Goal: Information Seeking & Learning: Learn about a topic

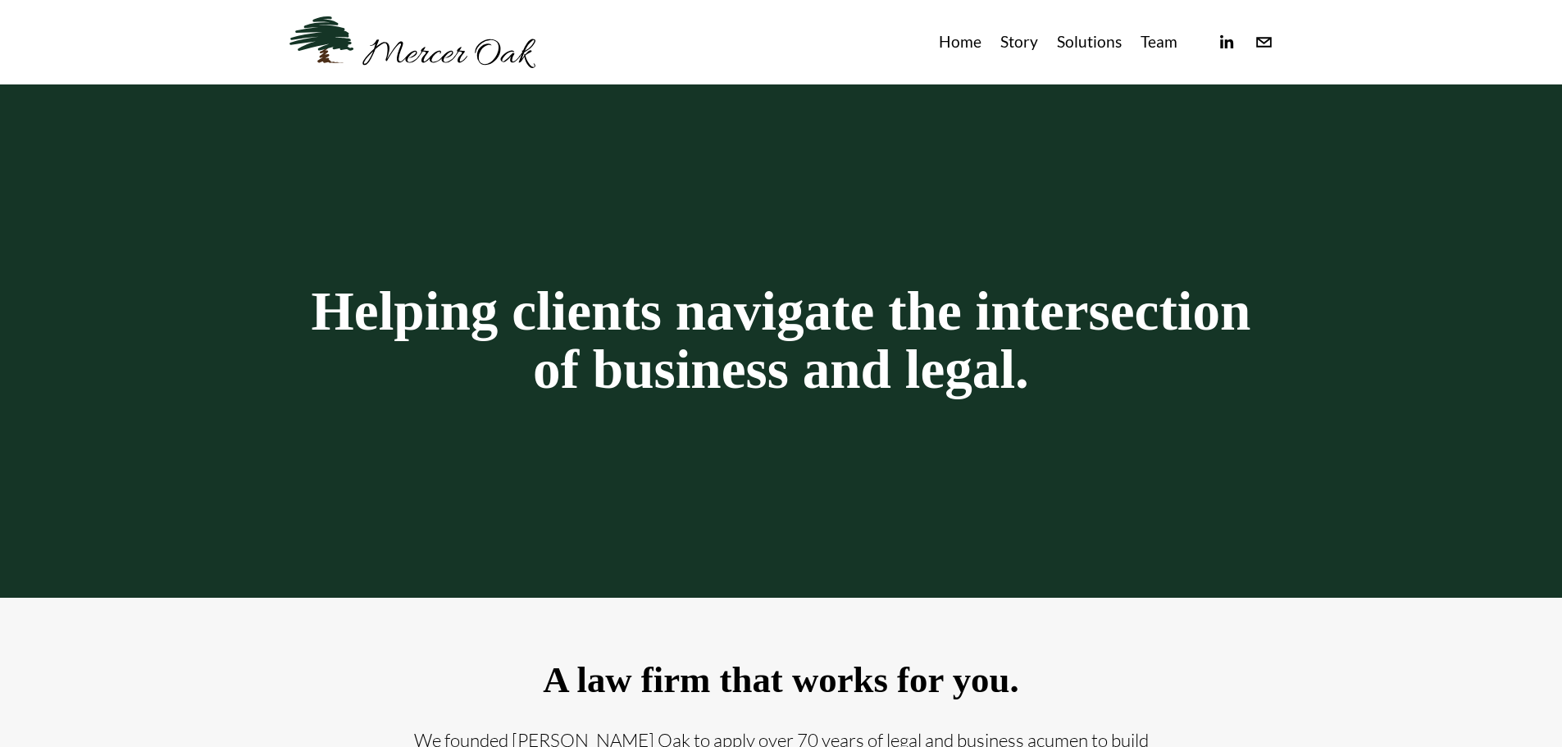
click at [1163, 44] on link "Team" at bounding box center [1159, 42] width 37 height 27
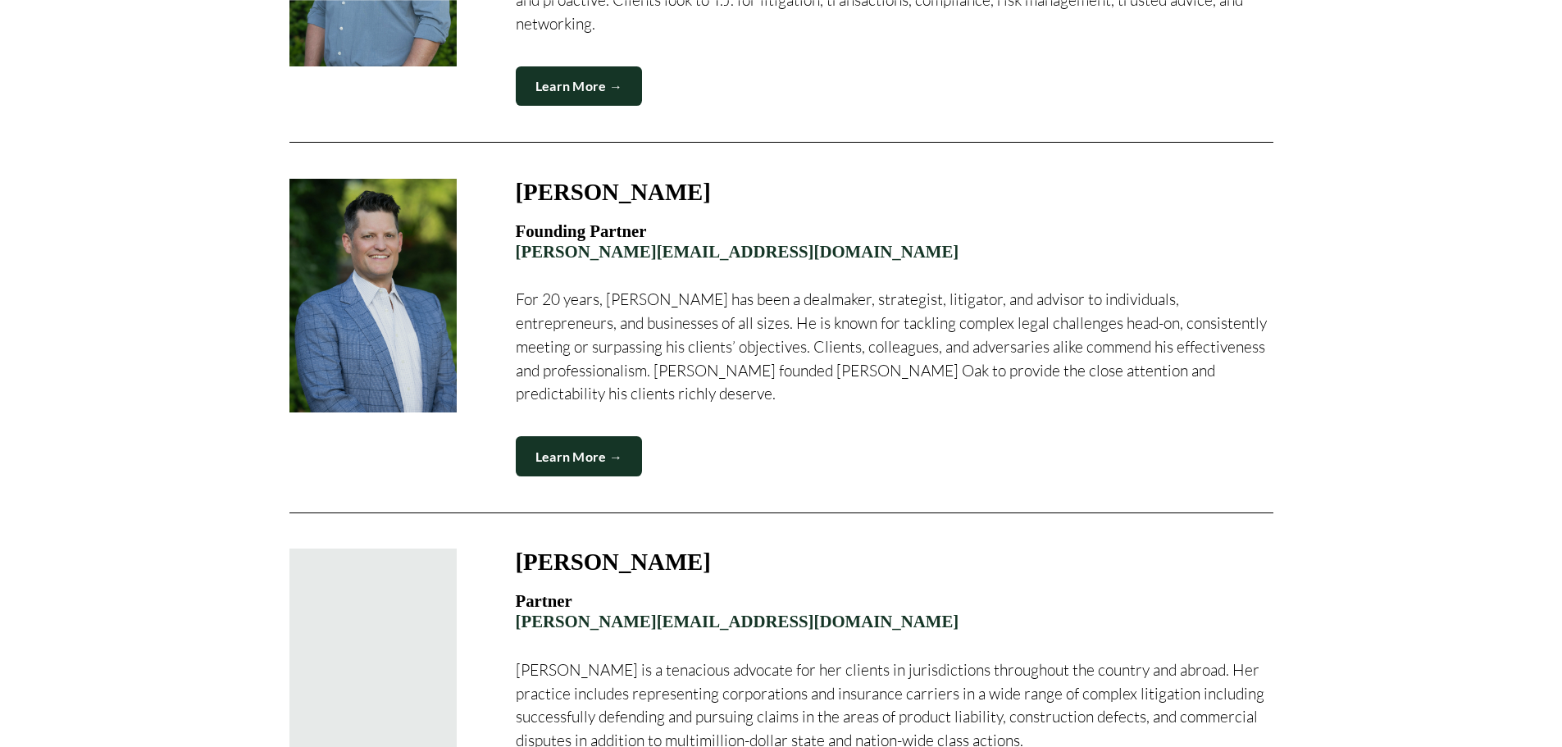
scroll to position [902, 0]
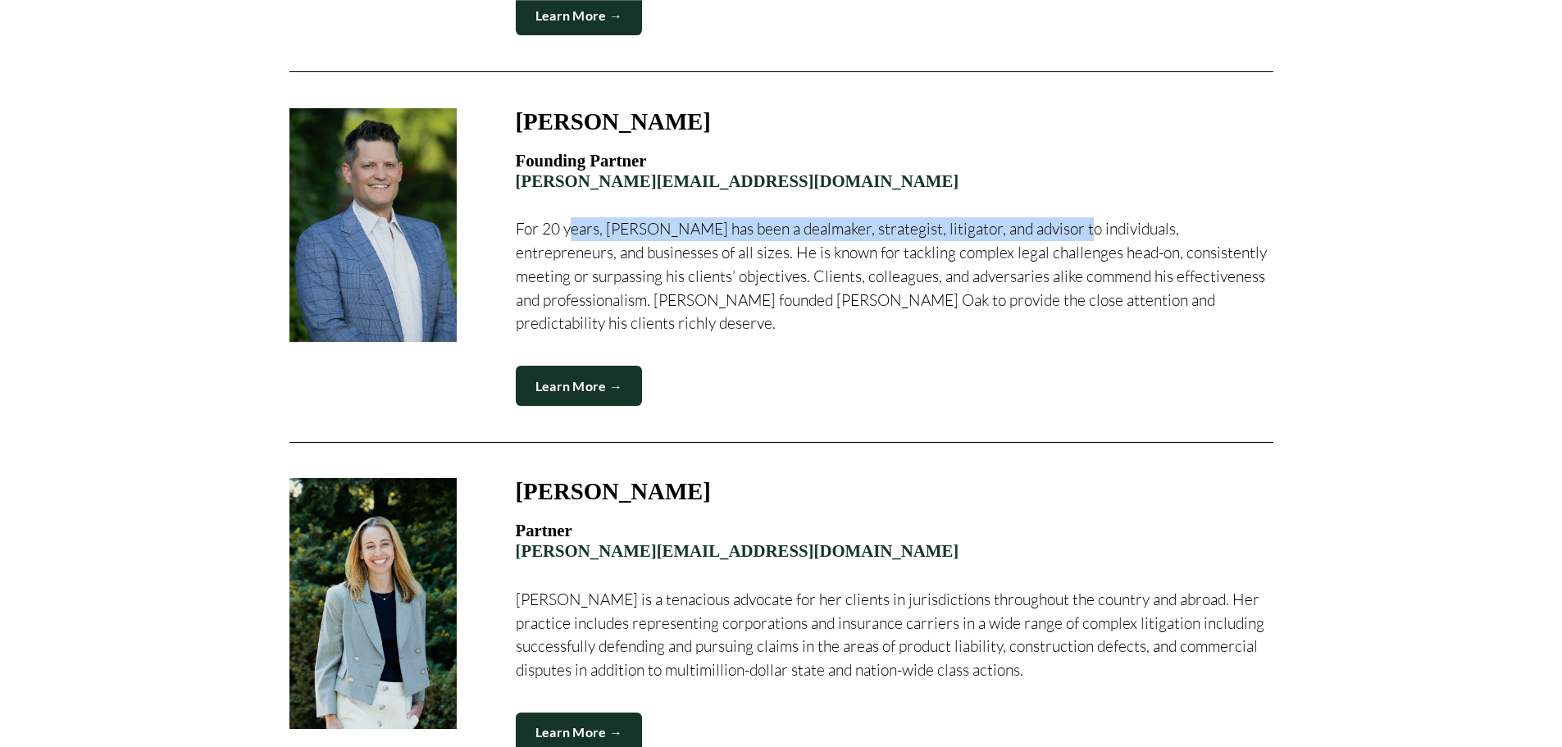
drag, startPoint x: 573, startPoint y: 213, endPoint x: 1055, endPoint y: 209, distance: 481.4
click at [1055, 217] on p "For 20 years, [PERSON_NAME] has been a dealmaker, strategist, litigator, and ad…" at bounding box center [895, 276] width 758 height 118
click at [1082, 226] on p "For 20 years, [PERSON_NAME] has been a dealmaker, strategist, litigator, and ad…" at bounding box center [895, 276] width 758 height 118
click at [577, 366] on link "Learn More →" at bounding box center [579, 386] width 127 height 40
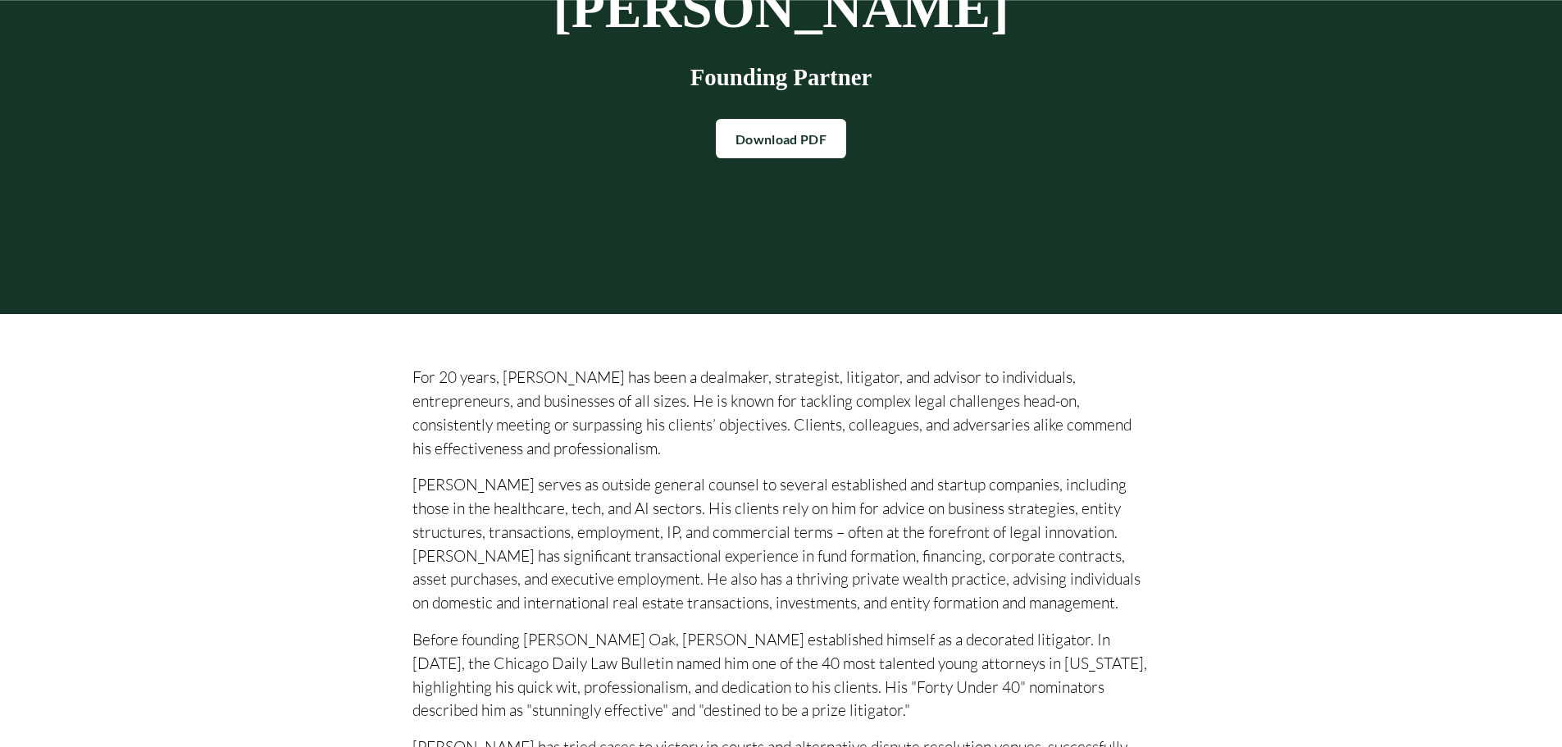
scroll to position [410, 0]
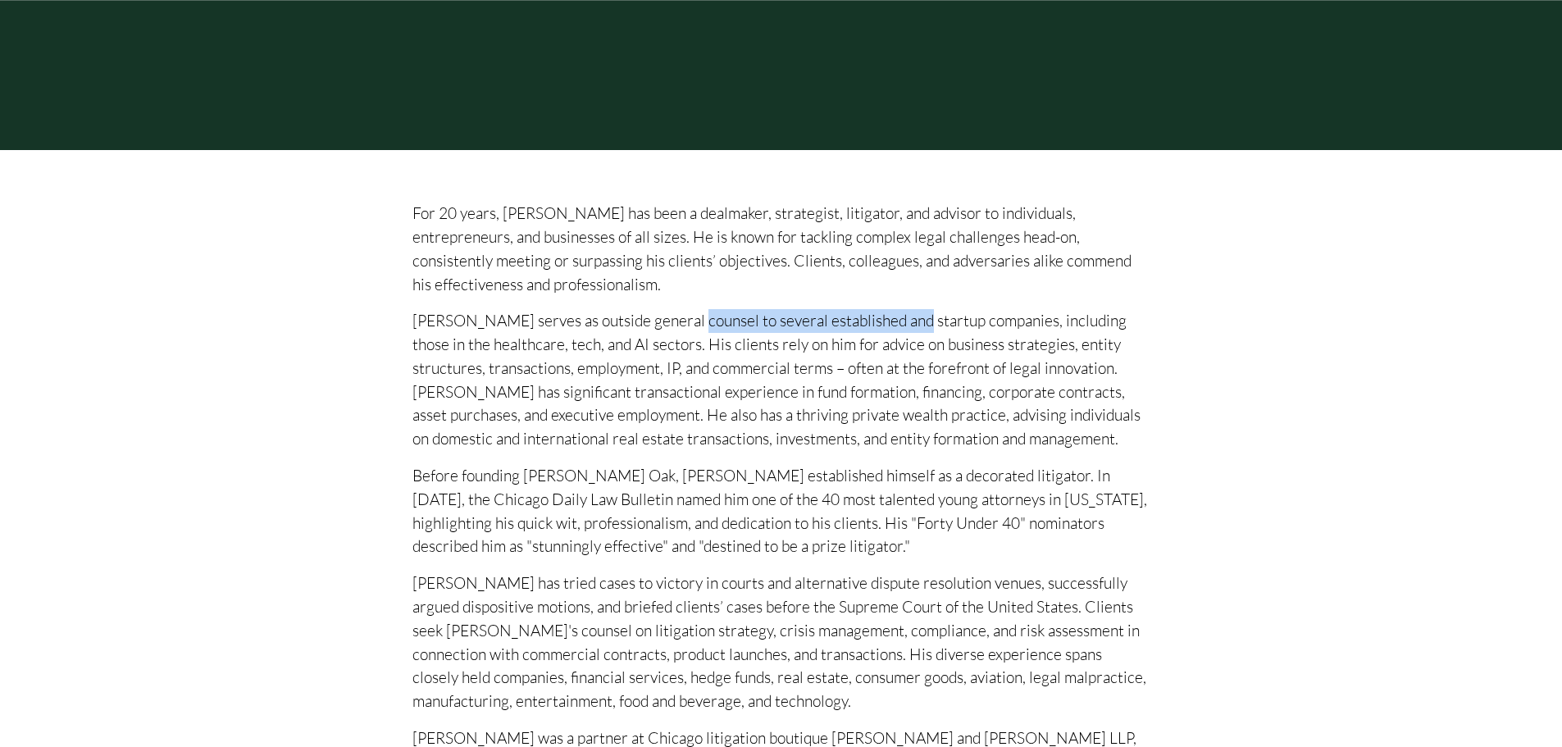
drag, startPoint x: 681, startPoint y: 328, endPoint x: 906, endPoint y: 333, distance: 224.7
click at [906, 333] on p "John serves as outside general counsel to several established and startup compa…" at bounding box center [781, 380] width 738 height 142
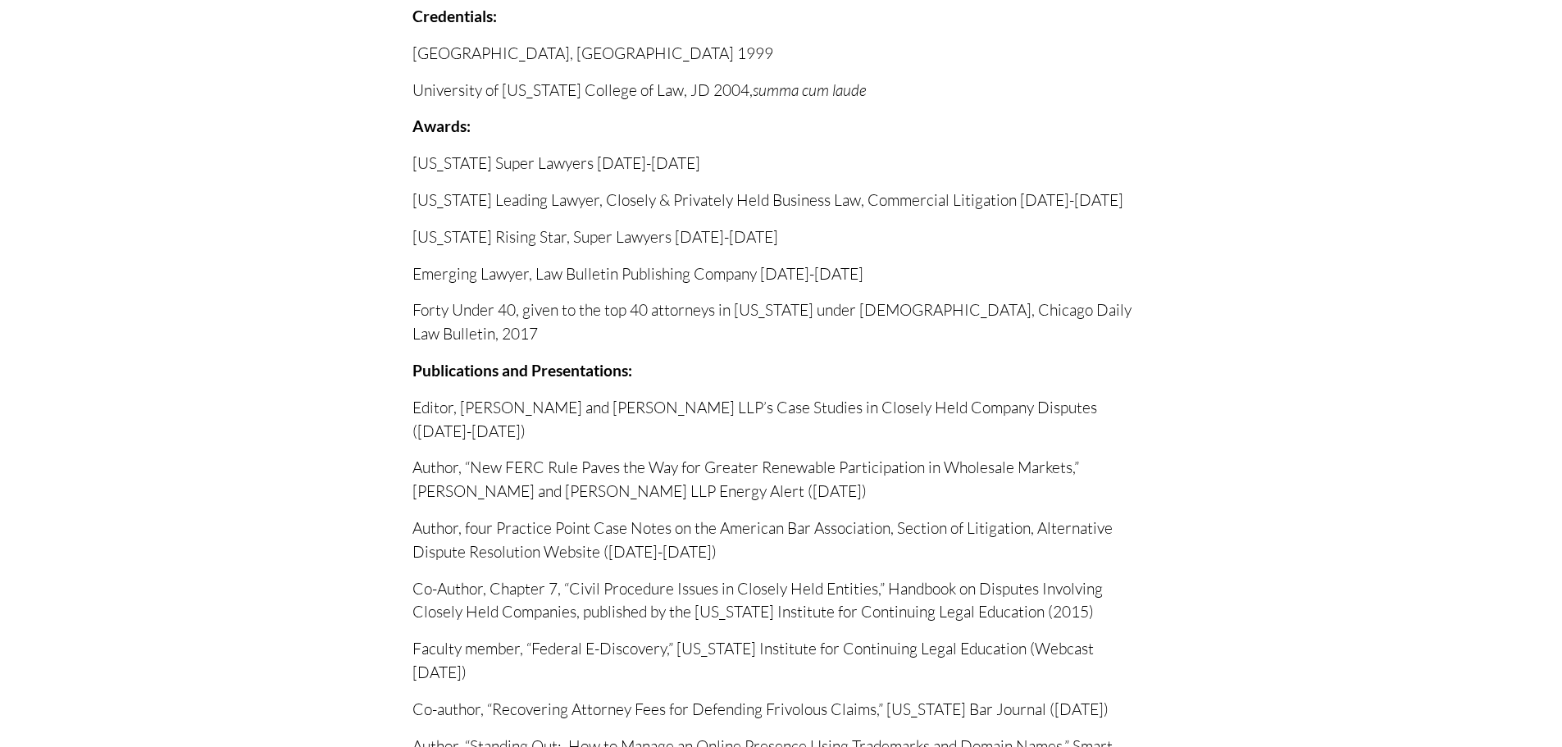
scroll to position [1808, 0]
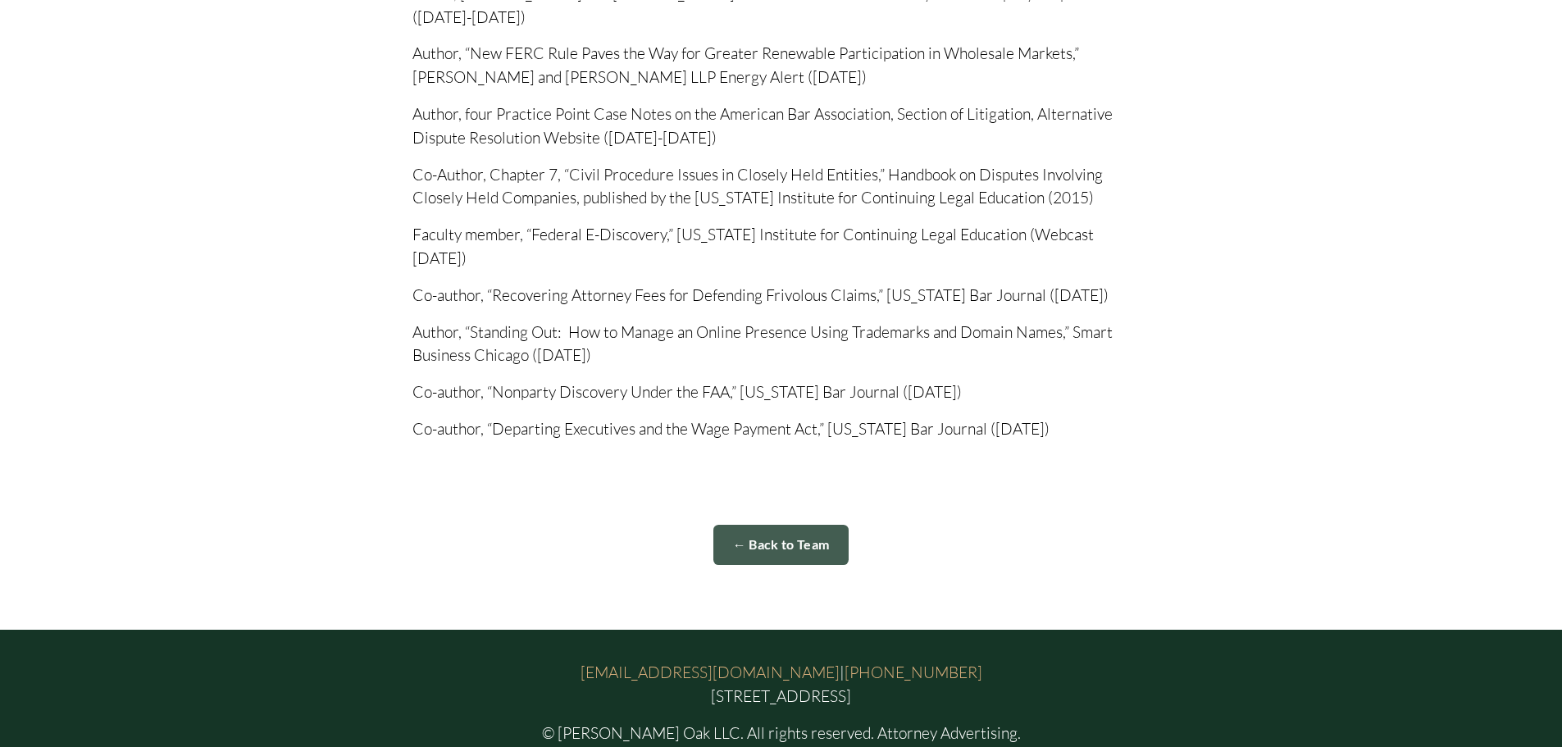
click at [804, 525] on link "← Back to Team" at bounding box center [781, 545] width 136 height 40
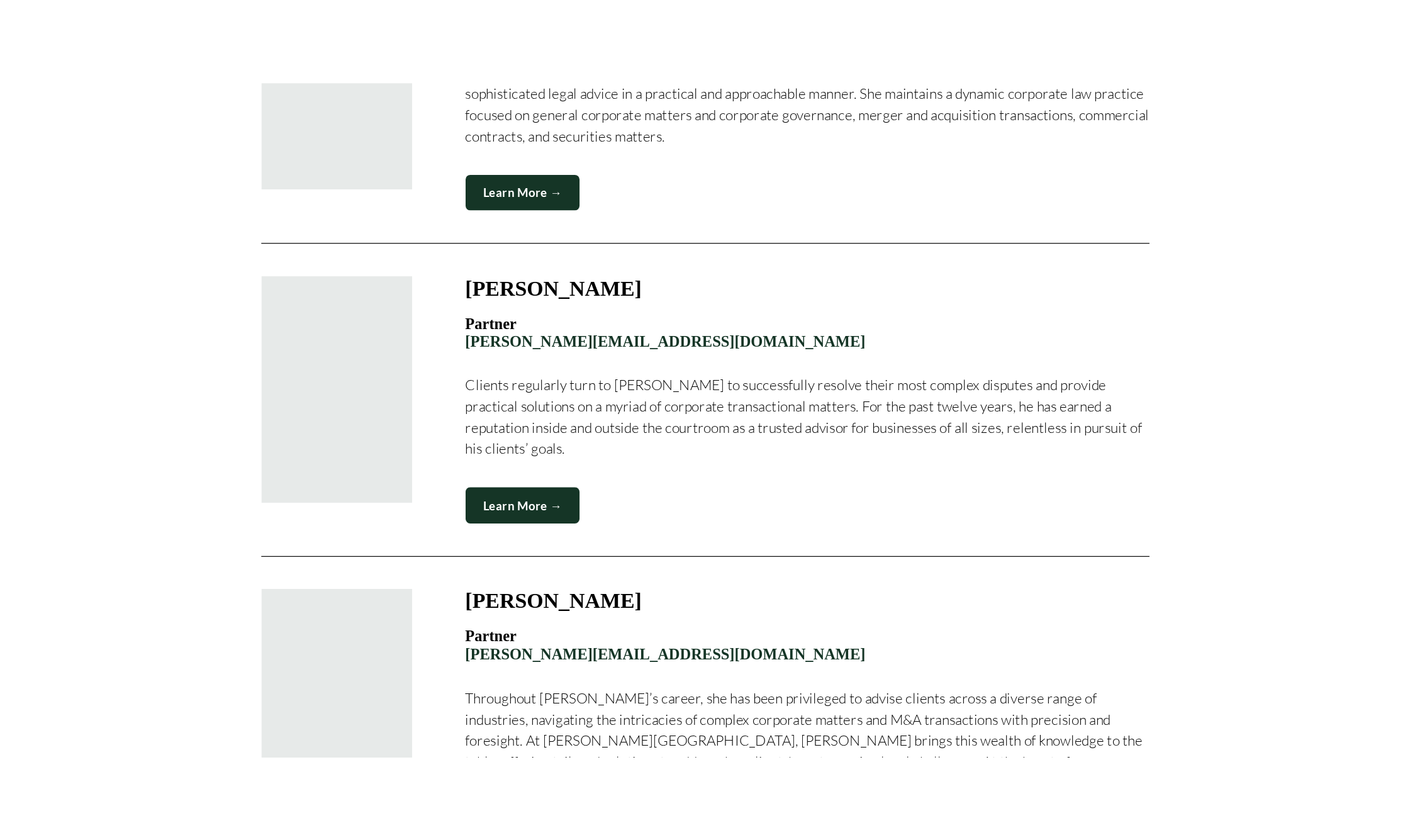
scroll to position [1573, 0]
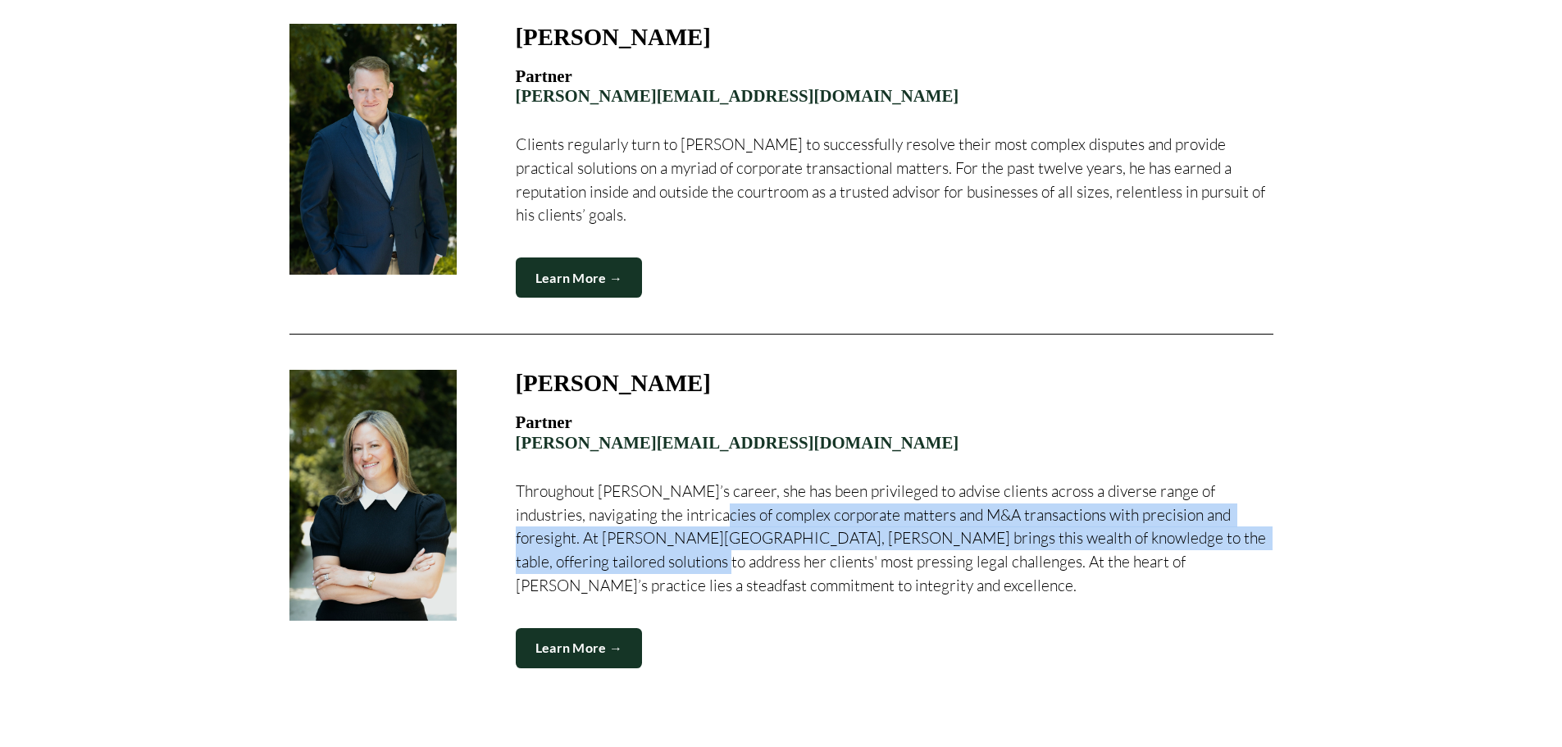
drag, startPoint x: 659, startPoint y: 479, endPoint x: 1254, endPoint y: 499, distance: 594.8
click at [1254, 499] on p "Throughout [PERSON_NAME]’s career, she has been privileged to advise clients ac…" at bounding box center [895, 539] width 758 height 118
